Goal: Find contact information: Obtain details needed to contact an individual or organization

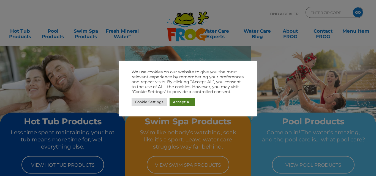
click at [183, 102] on link "Accept All" at bounding box center [182, 102] width 25 height 9
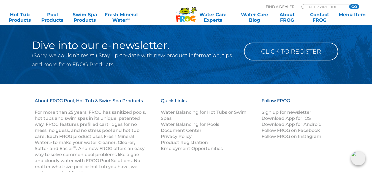
scroll to position [663, 0]
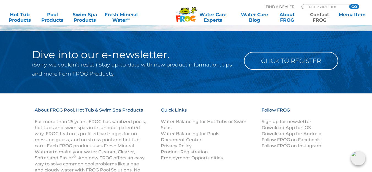
click at [318, 13] on link "Contact FROG" at bounding box center [319, 17] width 29 height 11
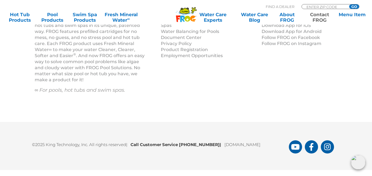
scroll to position [890, 0]
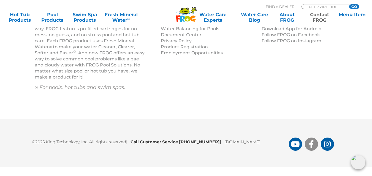
click at [311, 143] on icon "FROG Products Facebook Page" at bounding box center [311, 145] width 4 height 8
drag, startPoint x: 213, startPoint y: 140, endPoint x: 181, endPoint y: 143, distance: 32.0
click at [181, 143] on b "Call Customer Service 1-800-222-0169 |" at bounding box center [177, 142] width 94 height 5
copy b "1-800-222-0169"
